Goal: Task Accomplishment & Management: Manage account settings

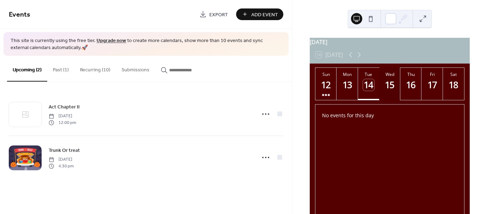
click at [386, 90] on div "15" at bounding box center [390, 85] width 12 height 12
click at [97, 69] on button "Recurring (10)" at bounding box center [95, 68] width 42 height 25
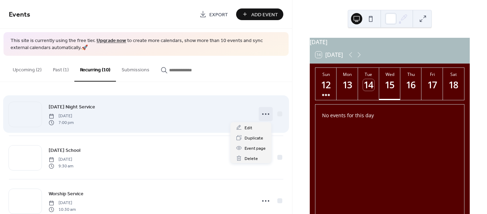
click at [265, 115] on icon at bounding box center [265, 113] width 11 height 11
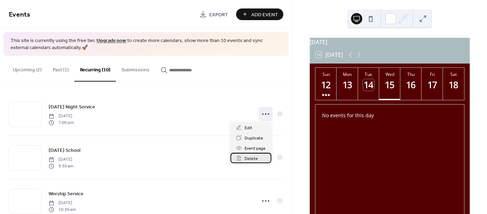
click at [248, 158] on span "Delete" at bounding box center [251, 158] width 13 height 7
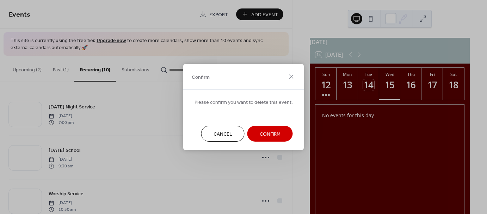
click at [266, 132] on span "Confirm" at bounding box center [270, 133] width 21 height 7
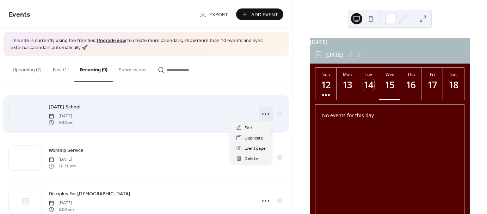
click at [265, 116] on icon at bounding box center [265, 113] width 11 height 11
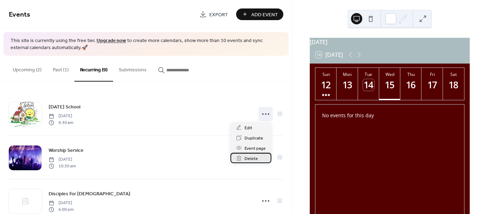
click at [253, 159] on span "Delete" at bounding box center [251, 158] width 13 height 7
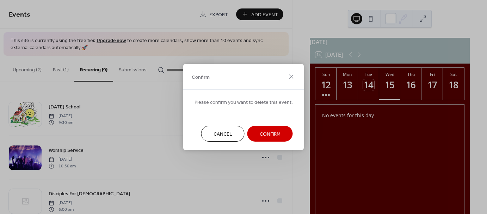
click at [267, 131] on span "Confirm" at bounding box center [270, 133] width 21 height 7
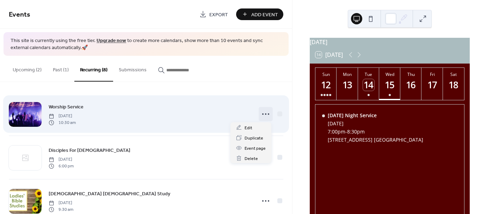
click at [262, 115] on icon at bounding box center [265, 113] width 11 height 11
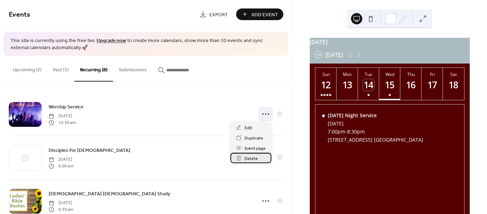
click at [250, 157] on span "Delete" at bounding box center [251, 158] width 13 height 7
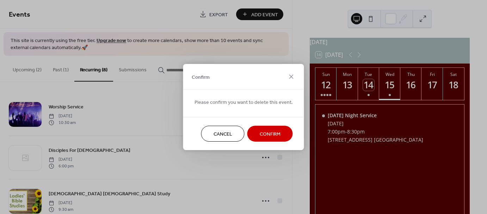
click at [263, 133] on span "Confirm" at bounding box center [270, 133] width 21 height 7
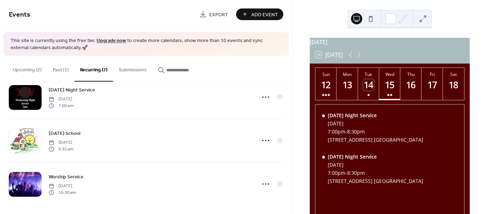
scroll to position [192, 0]
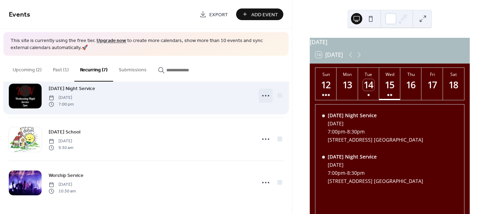
click at [264, 97] on icon at bounding box center [265, 95] width 11 height 11
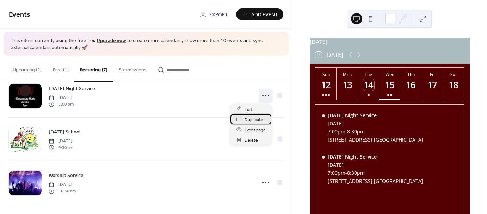
click at [254, 122] on span "Duplicate" at bounding box center [254, 119] width 19 height 7
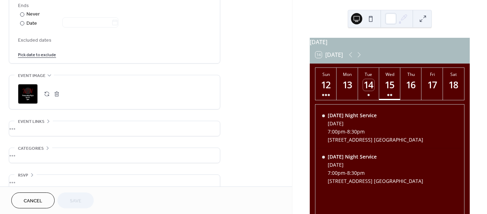
scroll to position [407, 0]
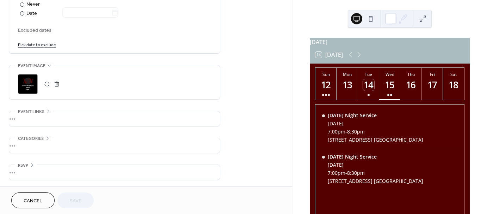
click at [31, 197] on span "Cancel" at bounding box center [33, 200] width 19 height 7
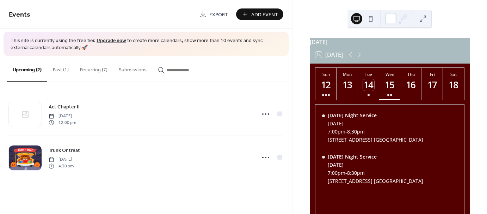
click at [63, 70] on button "Past (1)" at bounding box center [60, 68] width 27 height 25
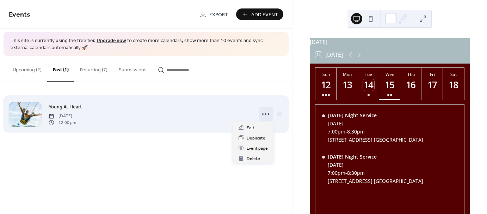
click at [262, 116] on icon at bounding box center [265, 113] width 11 height 11
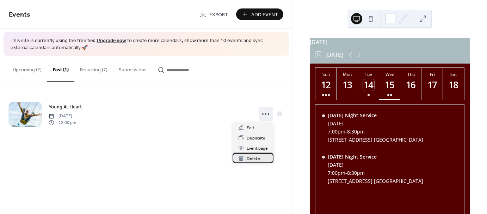
click at [251, 159] on span "Delete" at bounding box center [253, 158] width 13 height 7
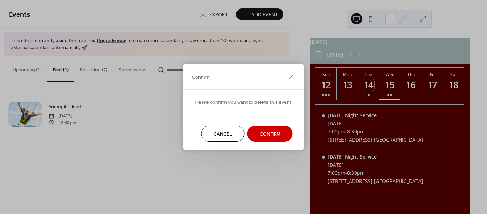
click at [271, 134] on span "Confirm" at bounding box center [270, 133] width 21 height 7
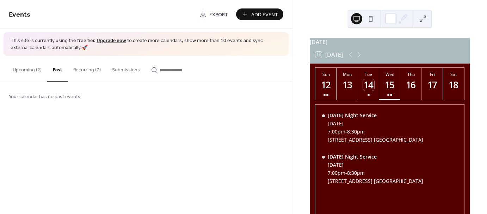
click at [84, 69] on button "Recurring (7)" at bounding box center [87, 68] width 39 height 25
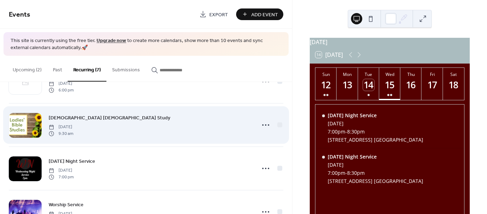
scroll to position [35, 0]
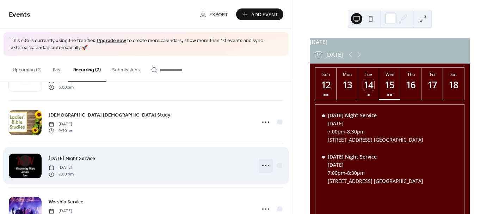
click at [260, 167] on icon at bounding box center [265, 165] width 11 height 11
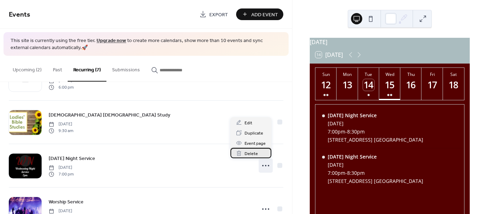
click at [253, 154] on span "Delete" at bounding box center [251, 153] width 13 height 7
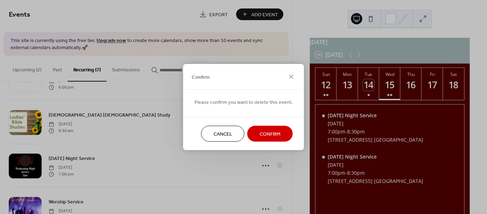
click at [267, 133] on span "Confirm" at bounding box center [270, 133] width 21 height 7
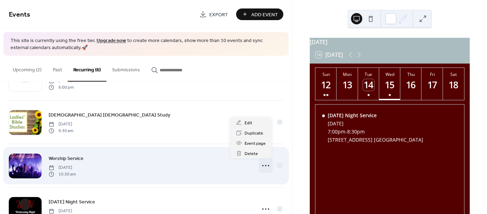
click at [265, 165] on icon at bounding box center [265, 165] width 11 height 11
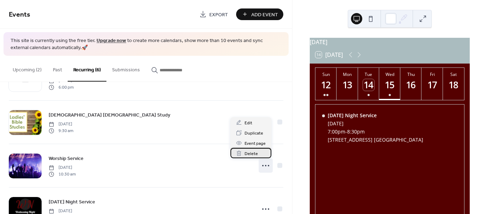
click at [254, 152] on span "Delete" at bounding box center [251, 153] width 13 height 7
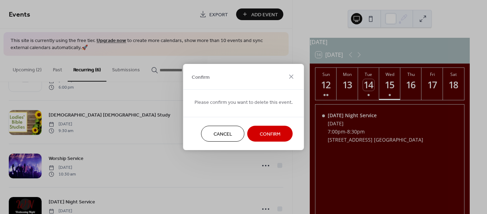
click at [269, 137] on span "Confirm" at bounding box center [270, 133] width 21 height 7
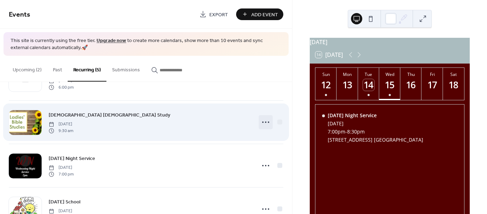
click at [261, 123] on icon at bounding box center [265, 121] width 11 height 11
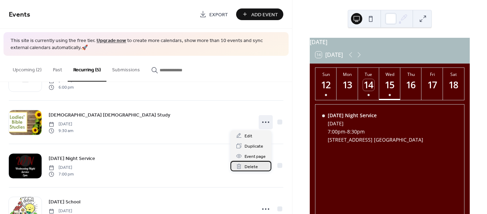
click at [255, 165] on span "Delete" at bounding box center [251, 166] width 13 height 7
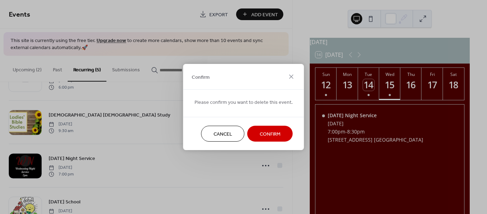
click at [262, 131] on span "Confirm" at bounding box center [270, 133] width 21 height 7
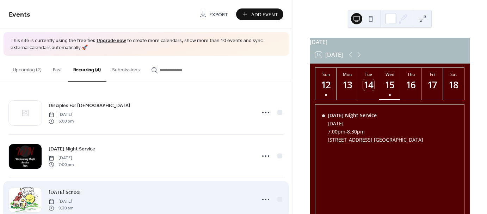
scroll to position [0, 0]
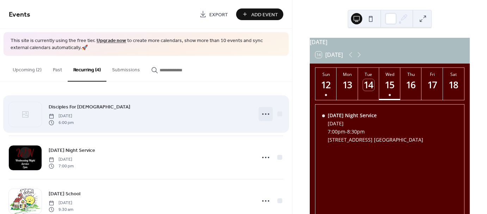
click at [265, 116] on icon at bounding box center [265, 113] width 11 height 11
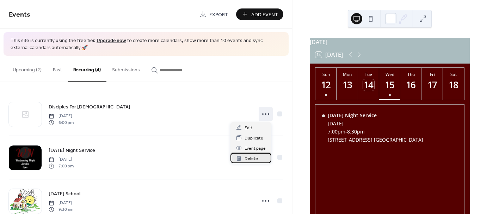
click at [254, 158] on span "Delete" at bounding box center [251, 158] width 13 height 7
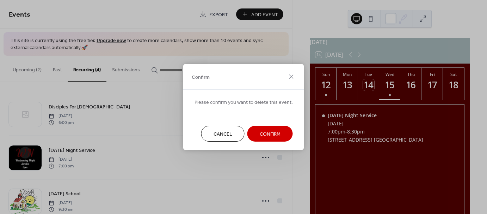
click at [262, 133] on span "Confirm" at bounding box center [270, 133] width 21 height 7
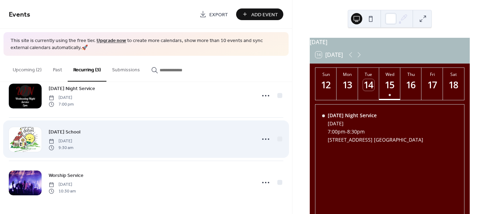
scroll to position [18, 0]
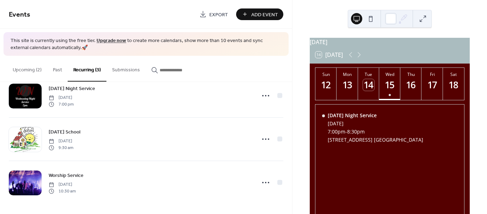
click at [31, 71] on button "Upcoming (2)" at bounding box center [27, 68] width 40 height 25
